Goal: Find specific page/section: Find specific page/section

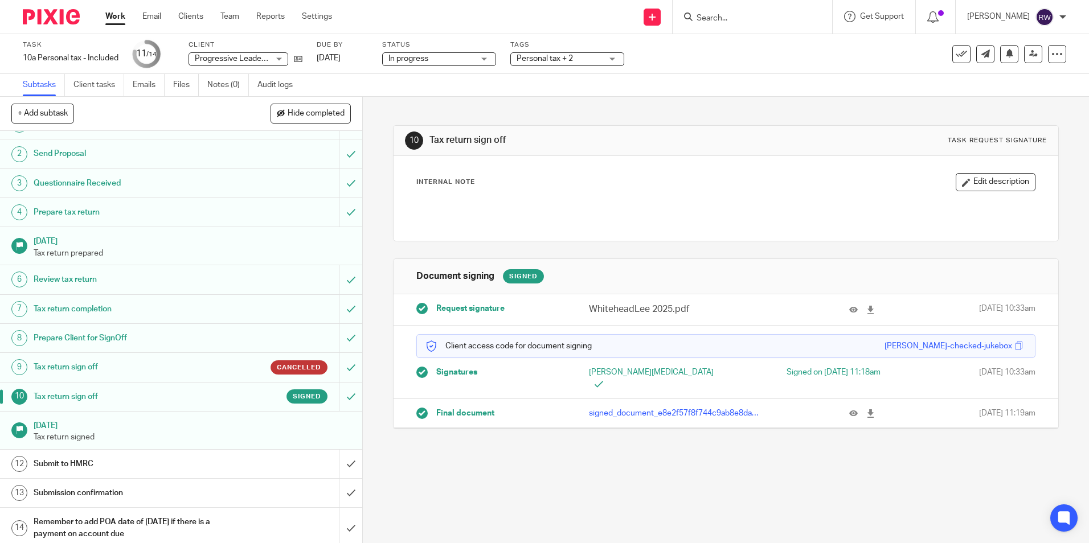
scroll to position [26, 0]
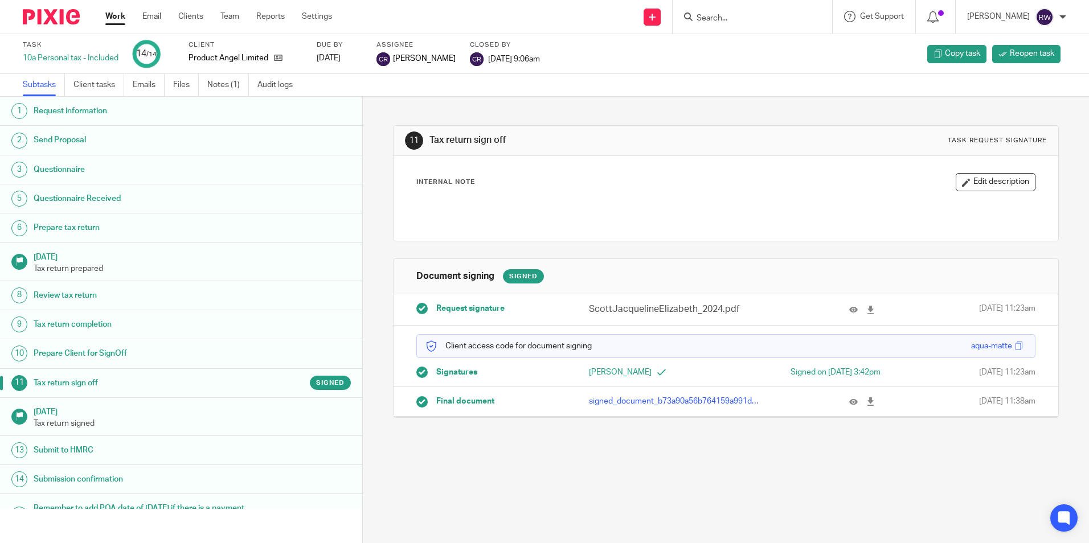
click at [729, 20] on input "Search" at bounding box center [746, 19] width 103 height 10
type input "mjk"
click at [765, 43] on link at bounding box center [789, 49] width 192 height 26
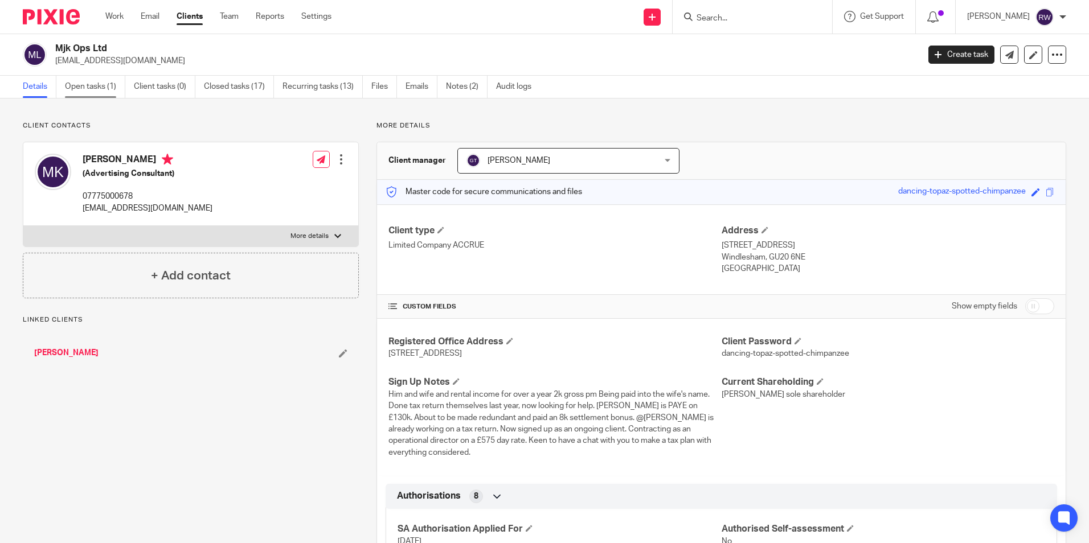
click at [109, 81] on link "Open tasks (1)" at bounding box center [95, 87] width 60 height 22
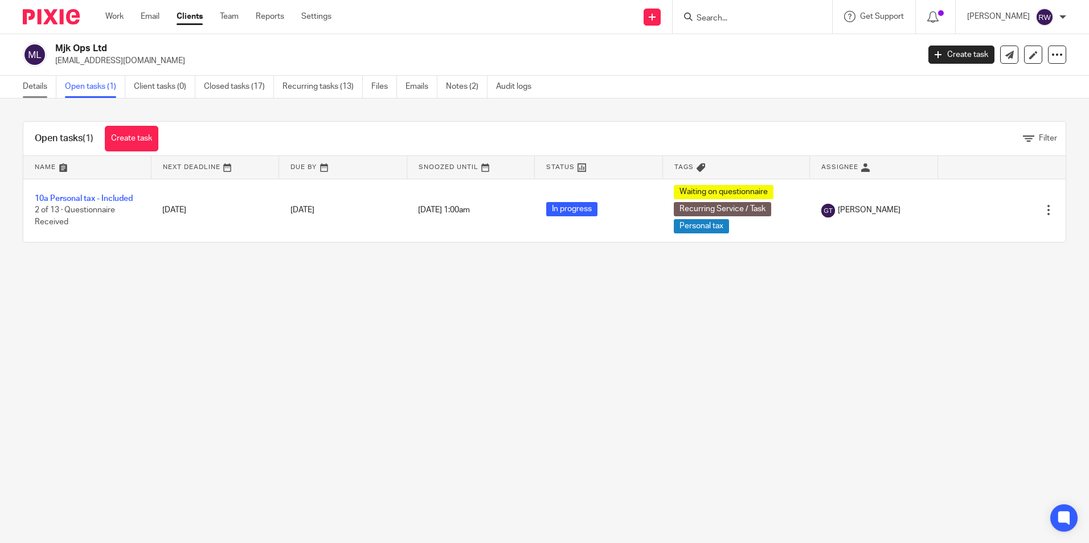
click at [40, 83] on link "Details" at bounding box center [40, 87] width 34 height 22
